Goal: Check status

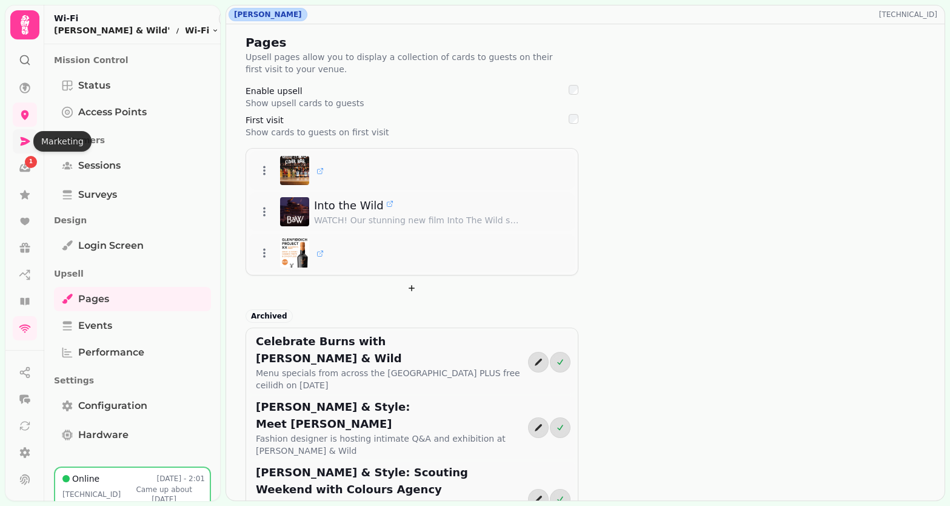
click at [25, 144] on icon at bounding box center [25, 141] width 12 height 12
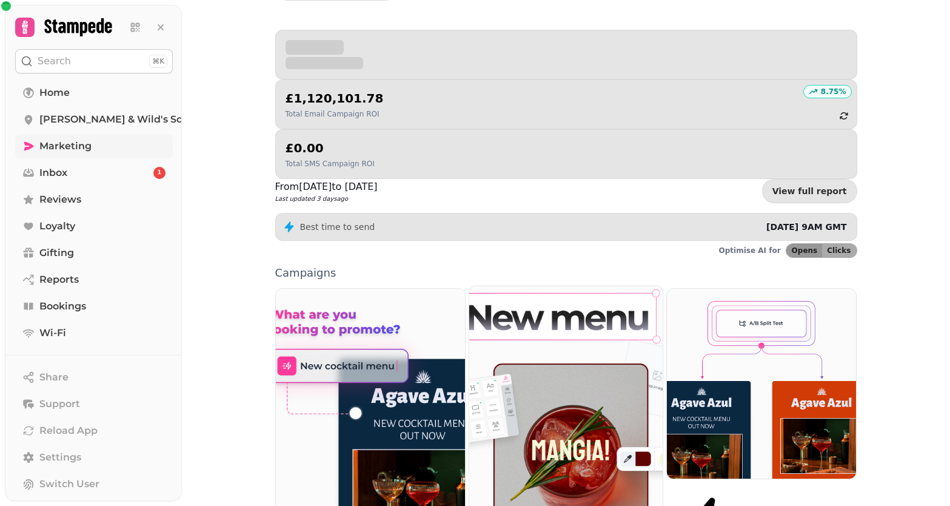
scroll to position [156, 0]
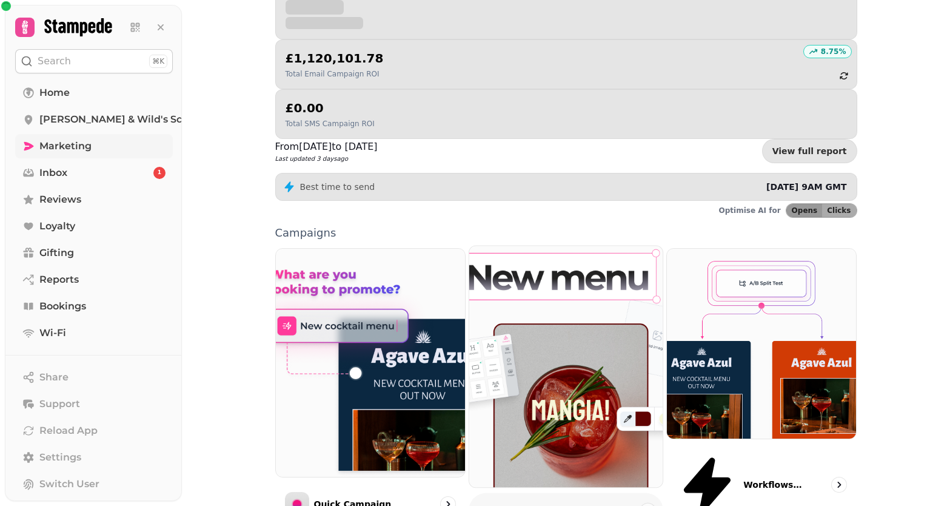
click at [503, 505] on p "Email" at bounding box center [504, 511] width 12 height 12
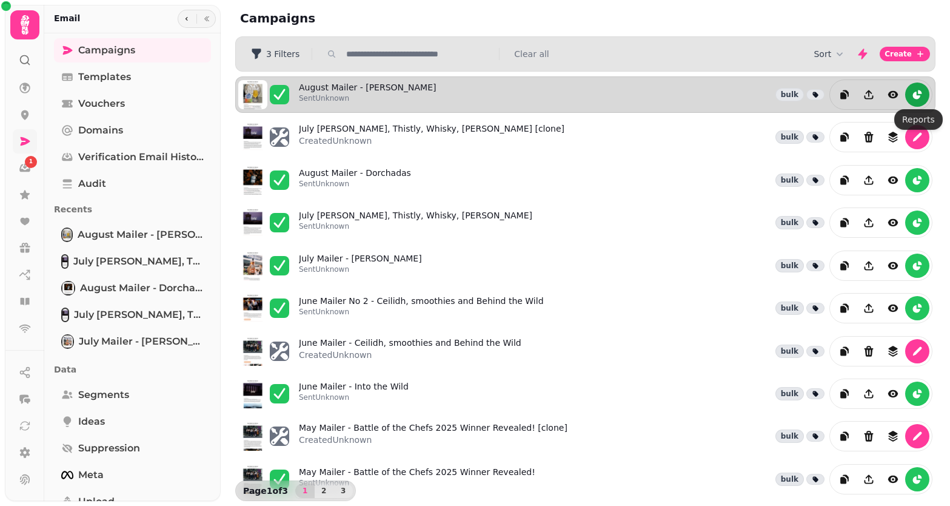
click at [914, 94] on icon "reports" at bounding box center [916, 95] width 7 height 7
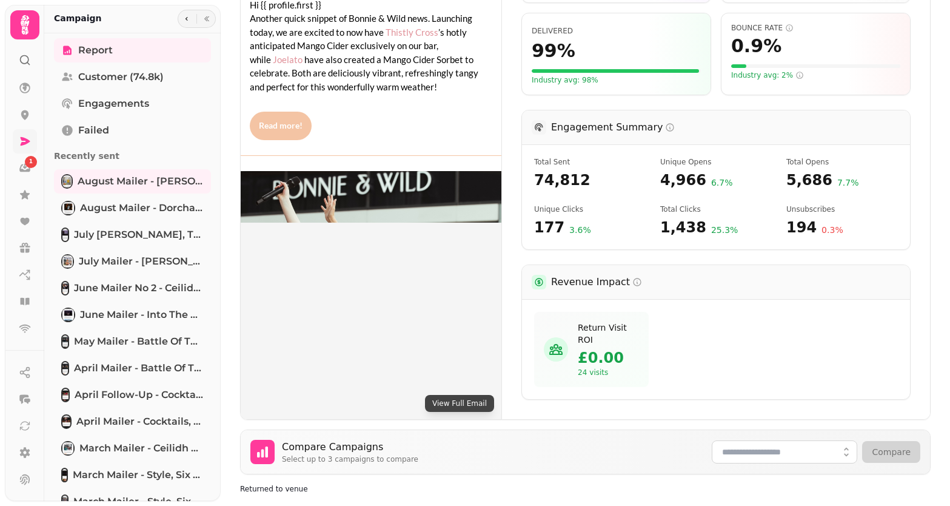
scroll to position [350, 0]
